Goal: Task Accomplishment & Management: Complete application form

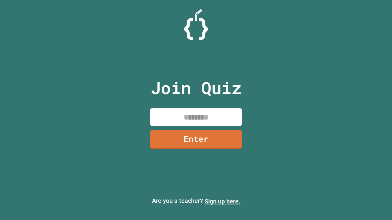
click at [222, 202] on link "Sign up here." at bounding box center [222, 201] width 36 height 7
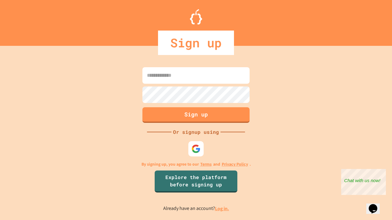
click at [222, 209] on link "Log in." at bounding box center [222, 209] width 14 height 6
